Goal: Task Accomplishment & Management: Manage account settings

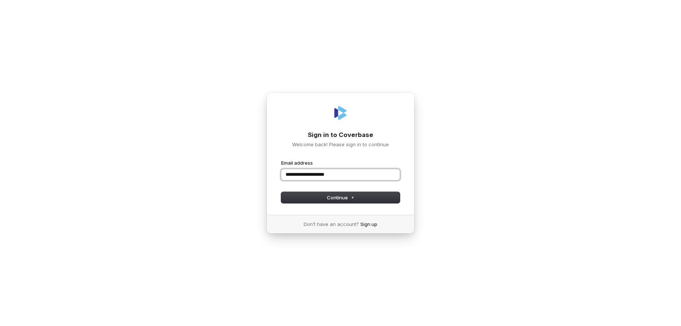
click at [281, 159] on button "submit" at bounding box center [281, 159] width 0 height 0
type input "**********"
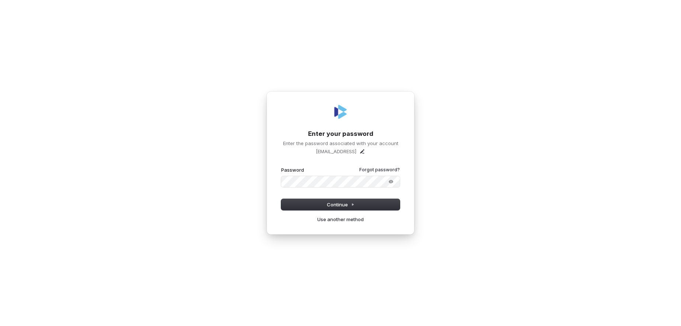
click at [281, 166] on button "submit" at bounding box center [281, 166] width 0 height 0
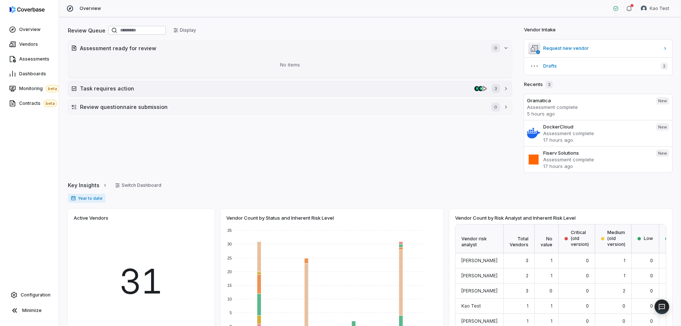
click at [160, 88] on h2 "Task requires action" at bounding box center [276, 88] width 392 height 8
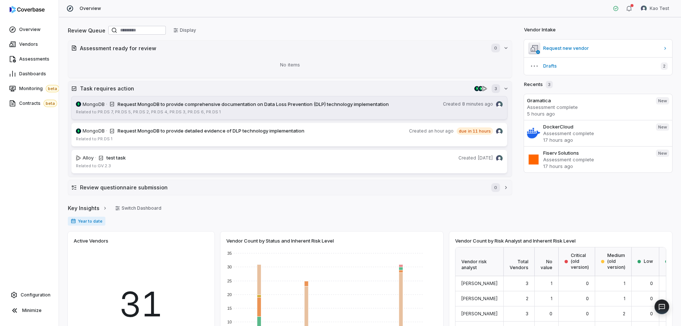
click at [159, 106] on span "Request MongoDB to provide comprehensive documentation on Data Loss Prevention …" at bounding box center [253, 104] width 271 height 6
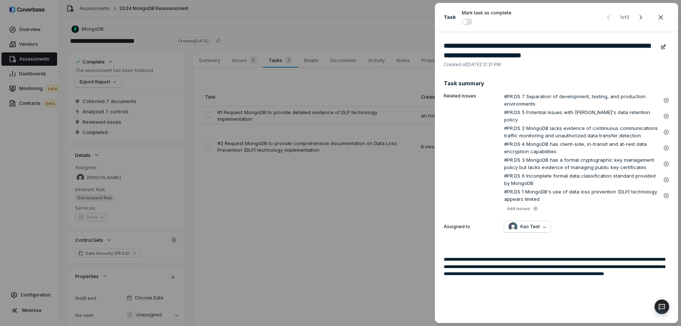
click at [265, 40] on div "**********" at bounding box center [340, 163] width 681 height 326
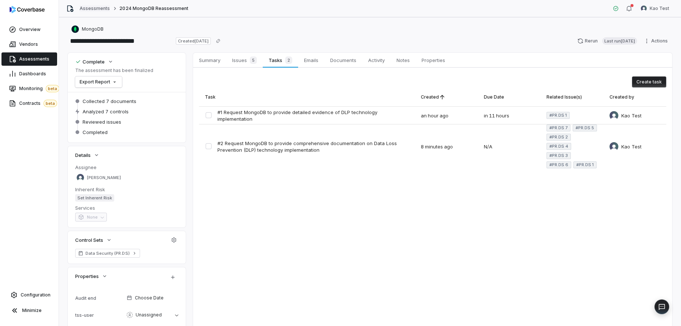
click at [94, 6] on link "Assessments" at bounding box center [95, 9] width 30 height 6
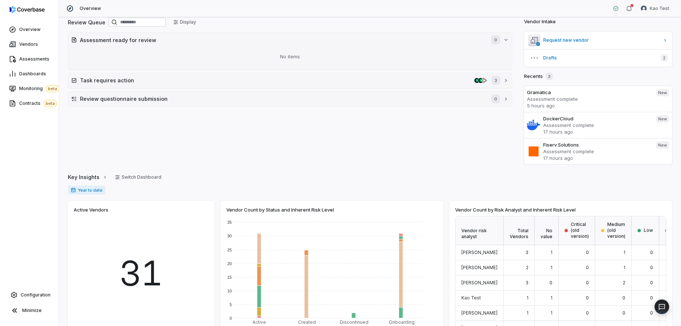
scroll to position [8, 0]
click at [390, 76] on h2 "Task requires action" at bounding box center [276, 80] width 392 height 8
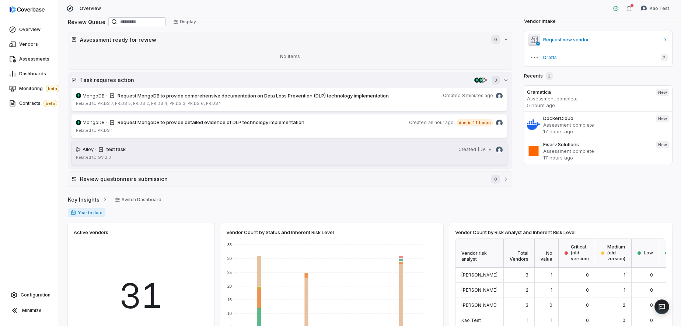
click at [261, 149] on div "test task" at bounding box center [281, 149] width 349 height 7
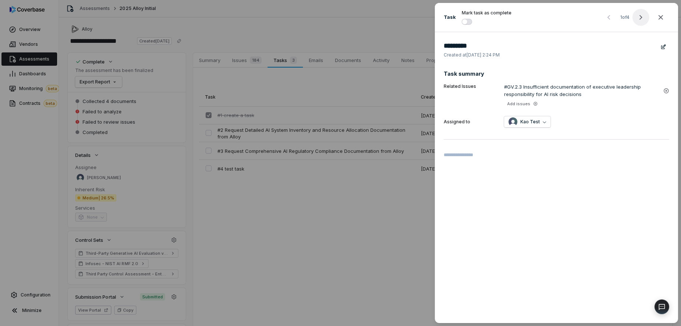
click at [641, 17] on icon "button" at bounding box center [641, 17] width 3 height 5
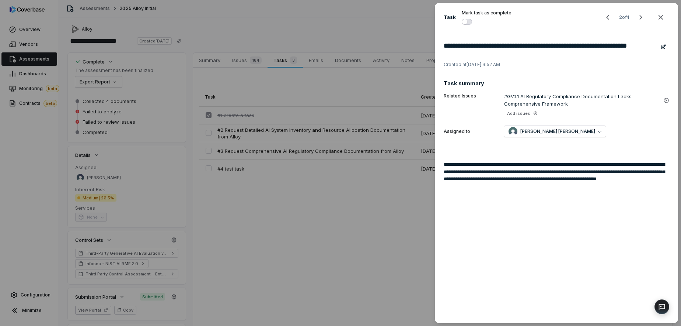
click at [641, 17] on icon "button" at bounding box center [641, 17] width 3 height 5
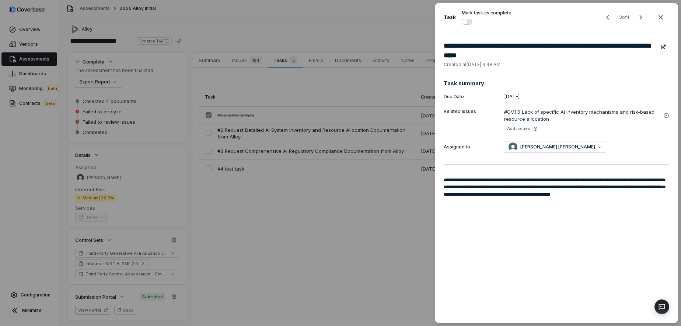
click at [641, 17] on icon "button" at bounding box center [641, 17] width 3 height 5
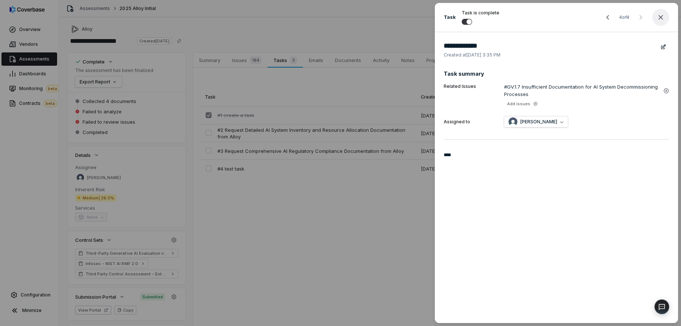
click at [660, 16] on icon "button" at bounding box center [661, 17] width 5 height 5
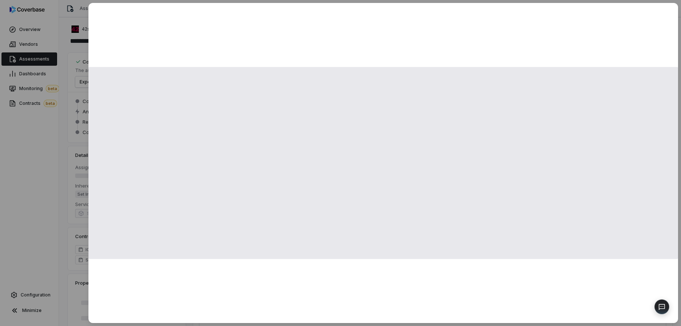
click at [203, 111] on span at bounding box center [383, 163] width 590 height 192
click at [187, 77] on span at bounding box center [383, 163] width 590 height 192
click at [155, 39] on div at bounding box center [383, 163] width 590 height 320
click at [140, 65] on div at bounding box center [383, 163] width 590 height 320
click at [81, 21] on div at bounding box center [340, 163] width 681 height 326
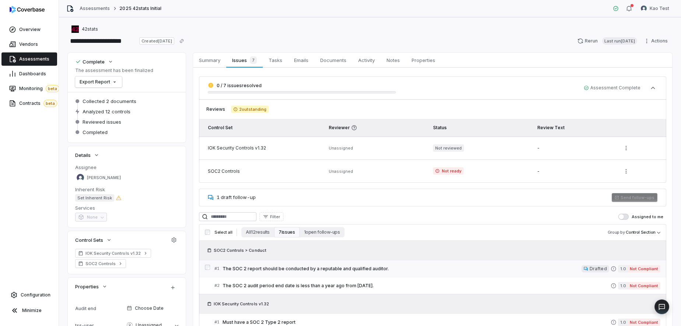
click at [281, 268] on span "The SOC 2 report should be conducted by a reputable and qualified auditor." at bounding box center [402, 268] width 359 height 6
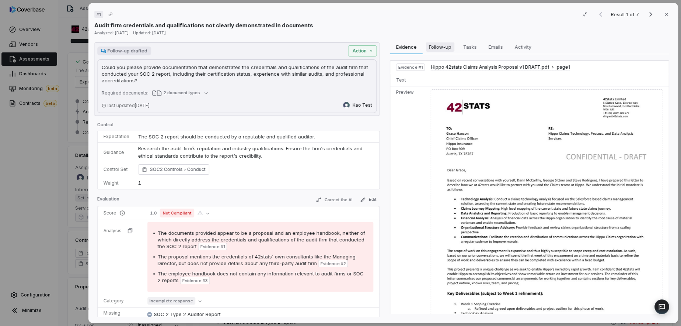
click at [429, 50] on span "Follow-up" at bounding box center [440, 47] width 28 height 10
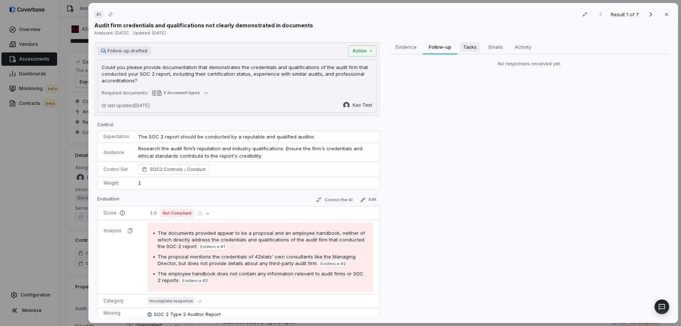
click at [470, 45] on span "Tasks" at bounding box center [470, 47] width 20 height 10
click at [503, 48] on span "Emails" at bounding box center [496, 47] width 20 height 10
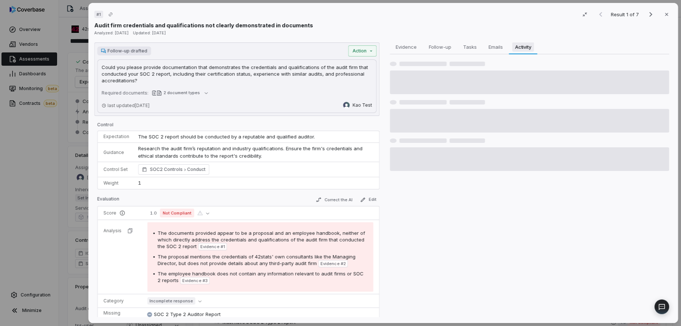
click at [525, 48] on span "Activity" at bounding box center [523, 47] width 22 height 10
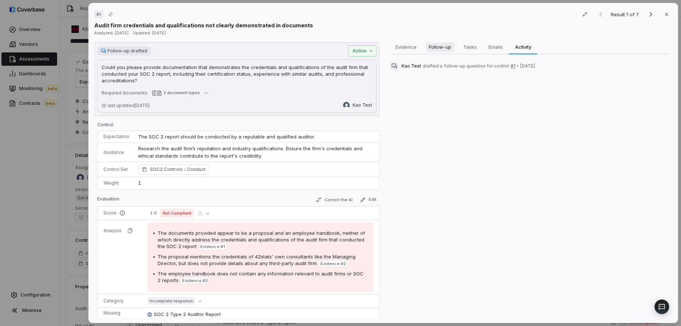
click at [442, 49] on span "Follow-up" at bounding box center [440, 47] width 28 height 10
click at [521, 43] on span "Activity" at bounding box center [523, 47] width 22 height 10
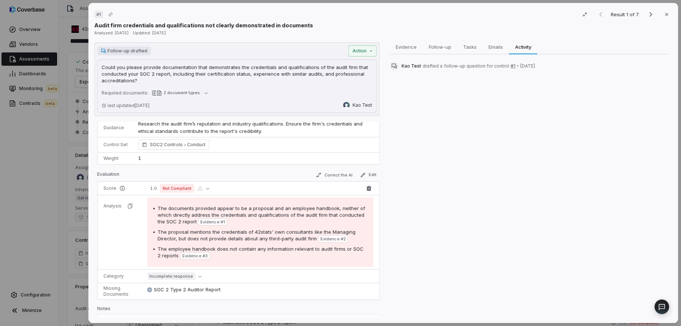
scroll to position [44, 0]
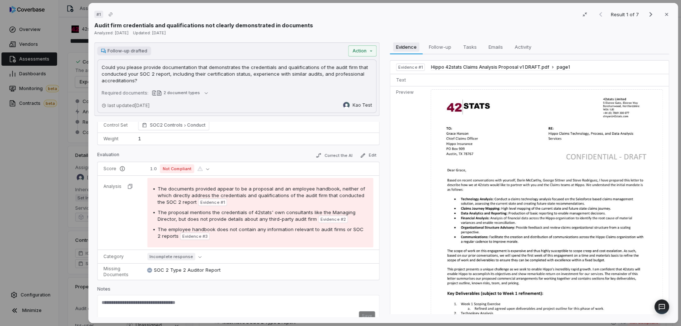
click at [401, 45] on span "Evidence" at bounding box center [406, 47] width 27 height 10
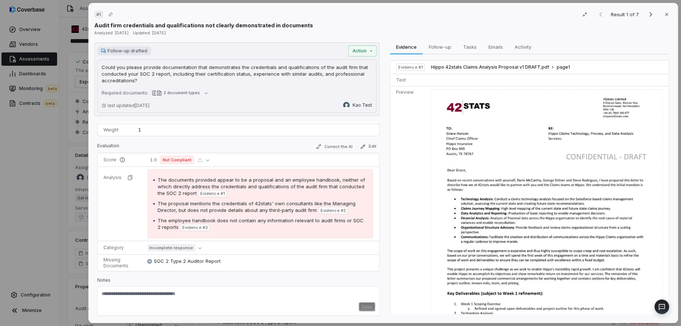
scroll to position [55, 0]
click at [368, 47] on div "# 1 Result 1 of 7 Close Audit firm credentials and qualifications not clearly d…" at bounding box center [340, 163] width 681 height 326
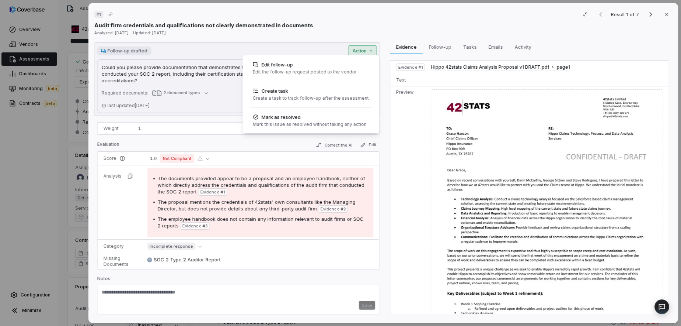
click at [378, 29] on div "# 1 Result 1 of 7 Close Audit firm credentials and qualifications not clearly d…" at bounding box center [340, 163] width 681 height 326
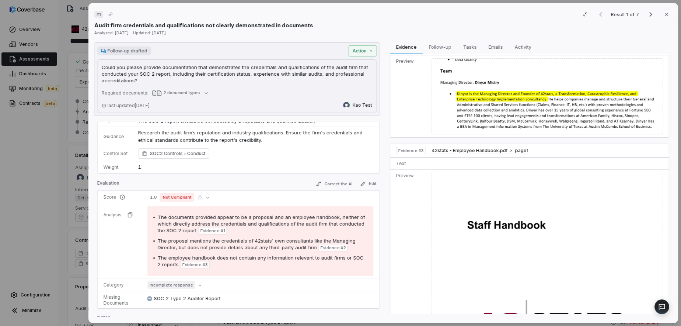
scroll to position [0, 0]
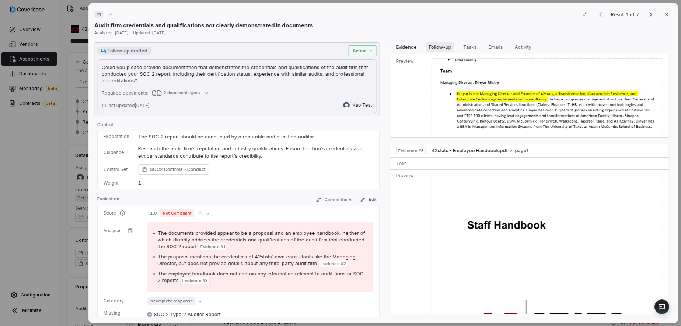
click at [442, 45] on span "Follow-up" at bounding box center [440, 47] width 28 height 10
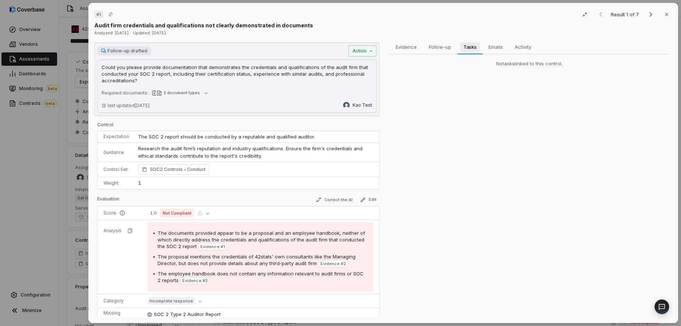
click at [466, 46] on span "Tasks" at bounding box center [469, 47] width 19 height 10
click at [495, 48] on span "Emails" at bounding box center [496, 47] width 20 height 10
click at [521, 47] on span "Activity" at bounding box center [523, 47] width 22 height 10
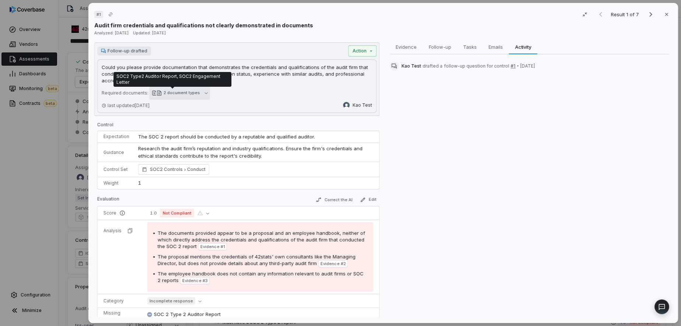
click at [184, 93] on div "2 document types" at bounding box center [182, 93] width 36 height 6
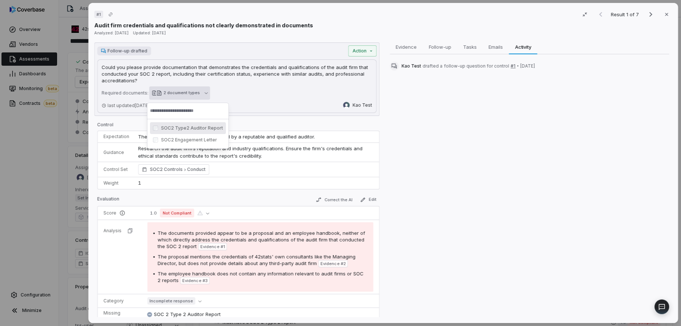
click at [250, 86] on div "Could you please provide documentation that demonstrates the credentials and qu…" at bounding box center [236, 85] width 279 height 53
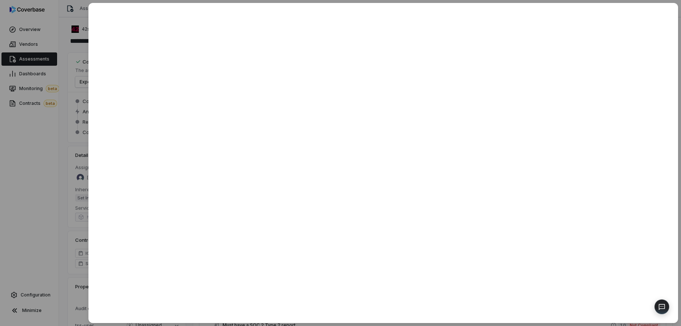
click at [66, 70] on div at bounding box center [340, 163] width 681 height 326
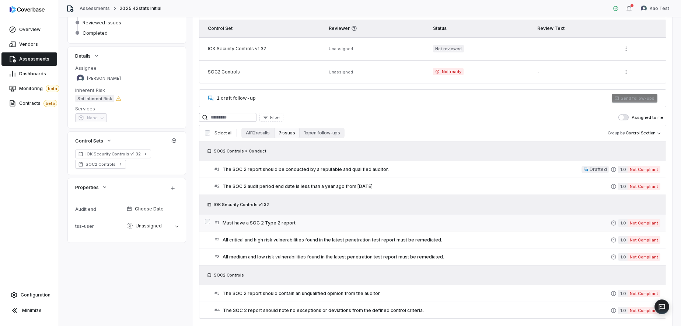
scroll to position [124, 0]
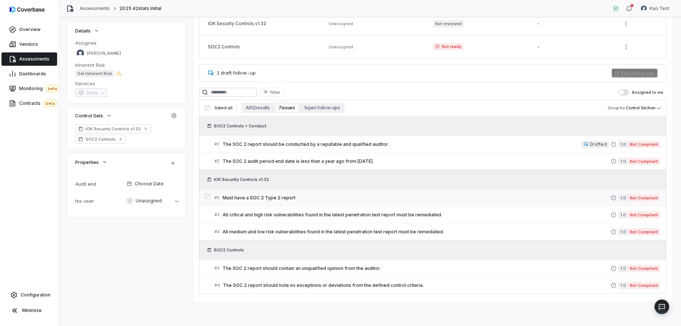
click at [261, 199] on span "Must have a SOC 2 Type 2 report" at bounding box center [417, 198] width 388 height 6
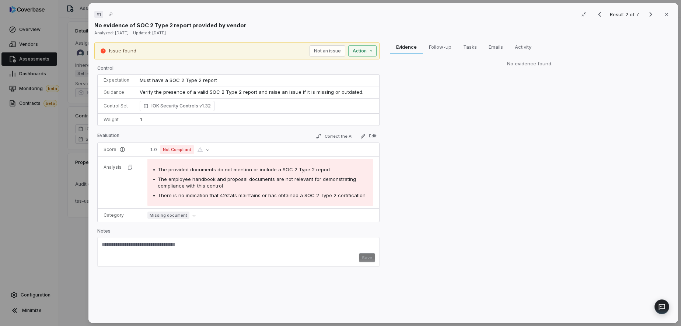
click at [364, 51] on div "# 1 Result 2 of 7 Close No evidence of SOC 2 Type 2 report provided by vendor A…" at bounding box center [340, 163] width 681 height 326
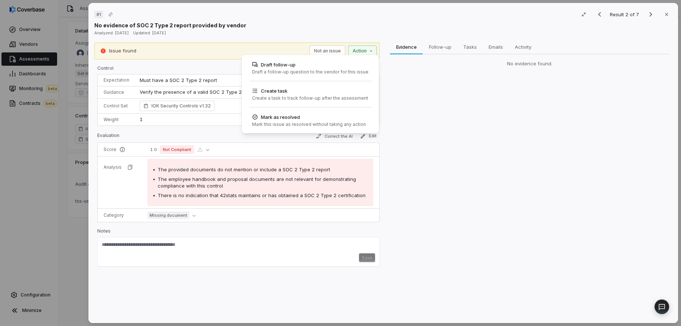
click at [447, 75] on div "# 1 Result 2 of 7 Close No evidence of SOC 2 Type 2 report provided by vendor A…" at bounding box center [340, 163] width 681 height 326
